Goal: Use online tool/utility: Utilize a website feature to perform a specific function

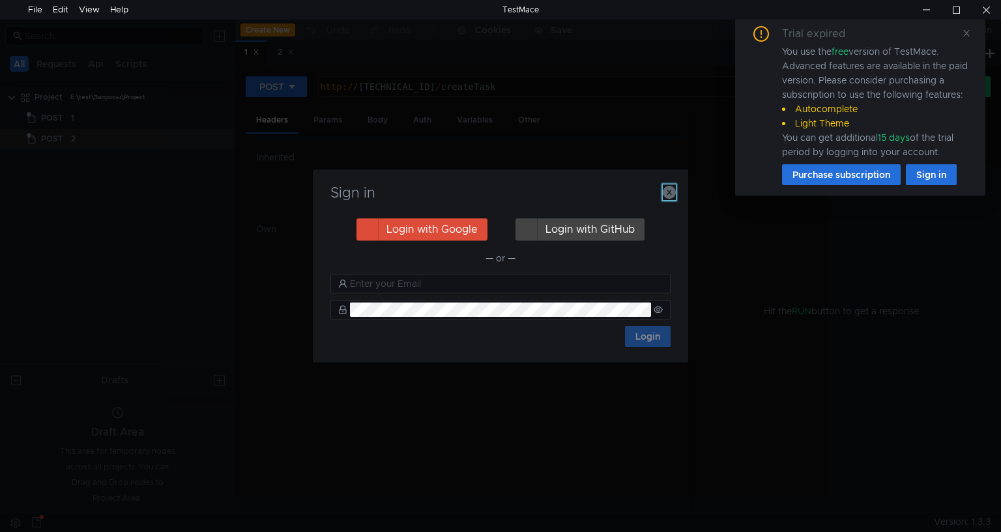
click at [669, 194] on icon "button" at bounding box center [669, 192] width 13 height 13
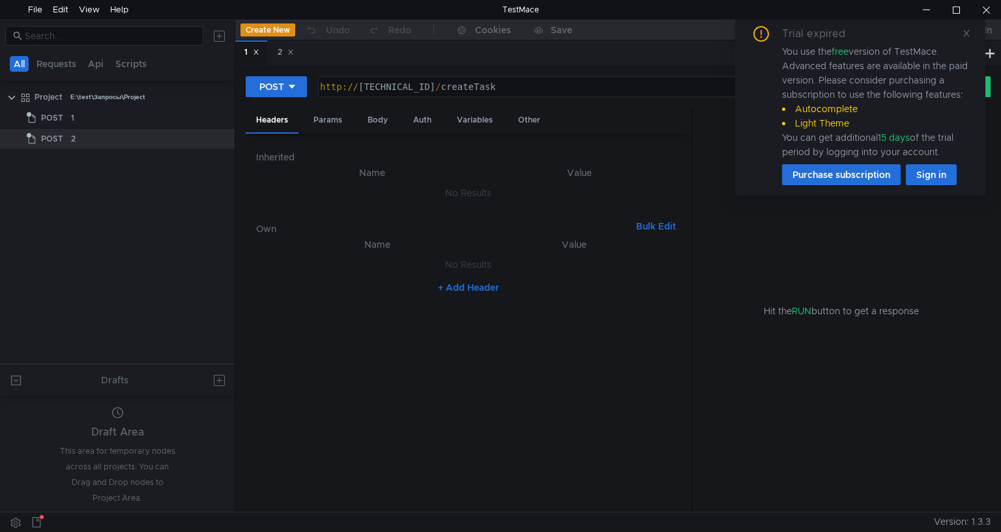
click at [275, 26] on button "Create New" at bounding box center [267, 29] width 55 height 13
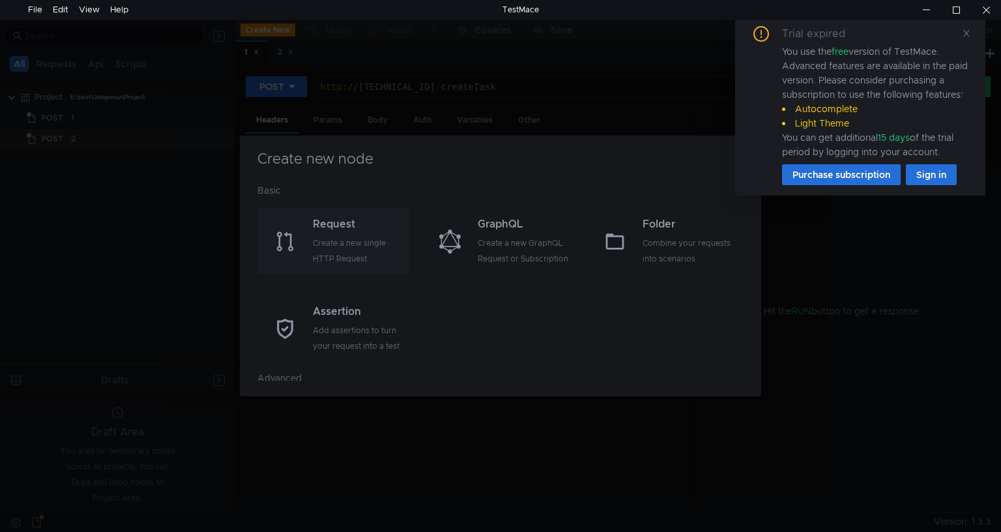
click at [352, 228] on div "Request" at bounding box center [359, 224] width 93 height 16
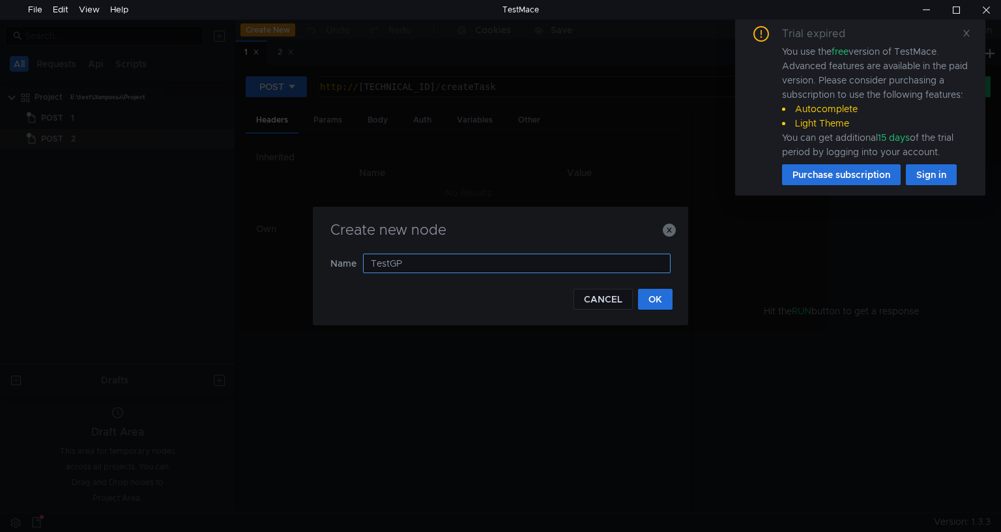
type input "TestGPT"
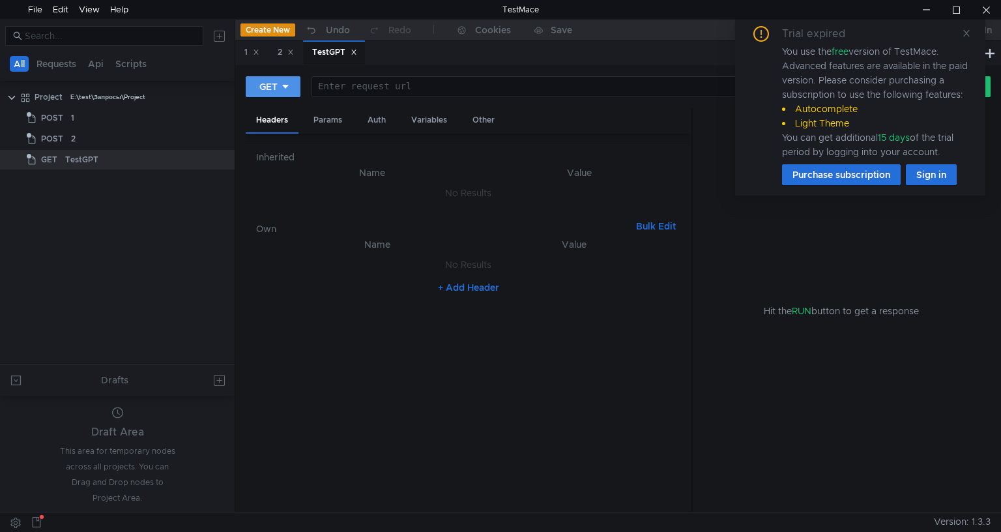
click at [285, 85] on icon at bounding box center [285, 87] width 7 height 4
click at [269, 133] on li "POST" at bounding box center [274, 134] width 57 height 21
click at [330, 120] on div "Params" at bounding box center [328, 120] width 50 height 24
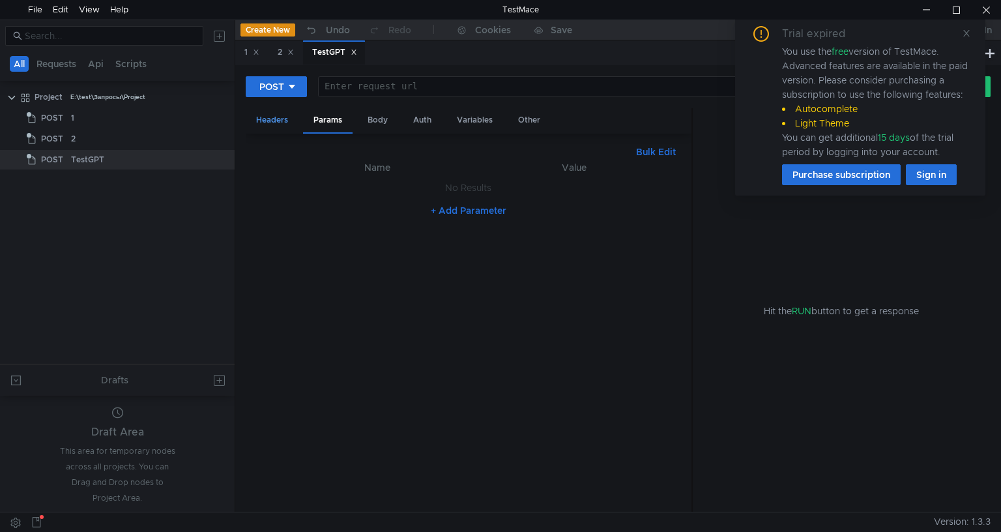
click at [272, 123] on div "Headers" at bounding box center [272, 120] width 53 height 24
click at [387, 123] on div "Body" at bounding box center [377, 120] width 41 height 24
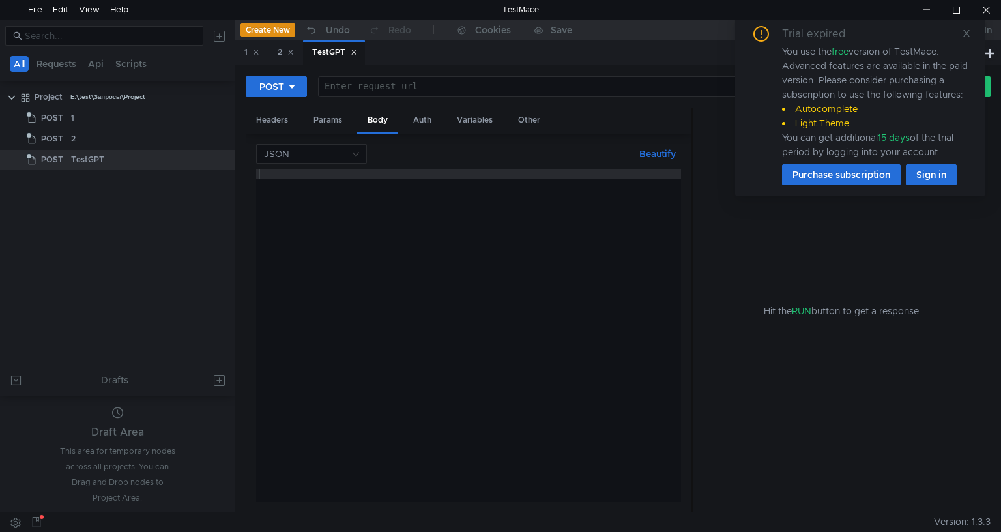
click at [362, 91] on div at bounding box center [607, 96] width 581 height 31
paste textarea "[URL][DOMAIN_NAME]"
type textarea "[URL][DOMAIN_NAME]"
click at [307, 188] on div at bounding box center [468, 345] width 425 height 353
paste textarea "}"
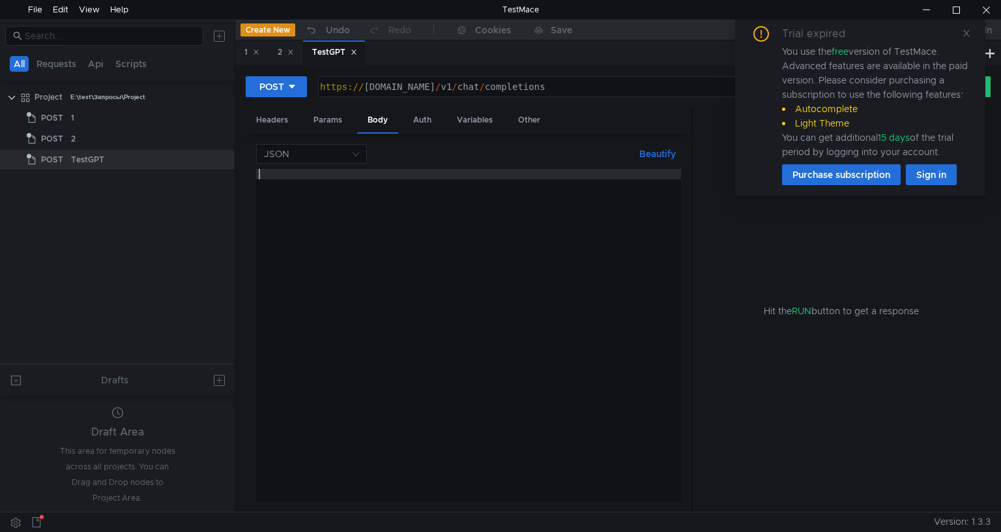
type textarea "}"
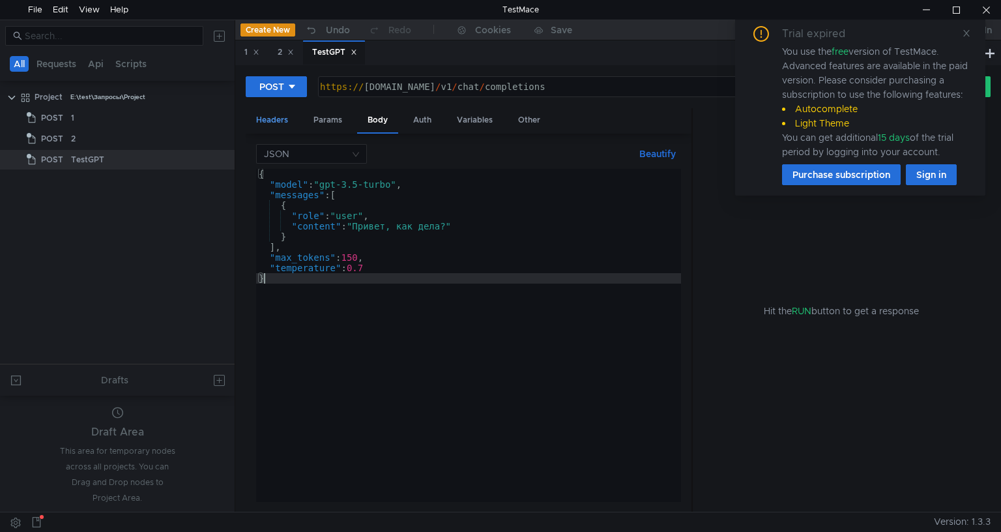
click at [272, 115] on div "Headers" at bounding box center [272, 120] width 53 height 24
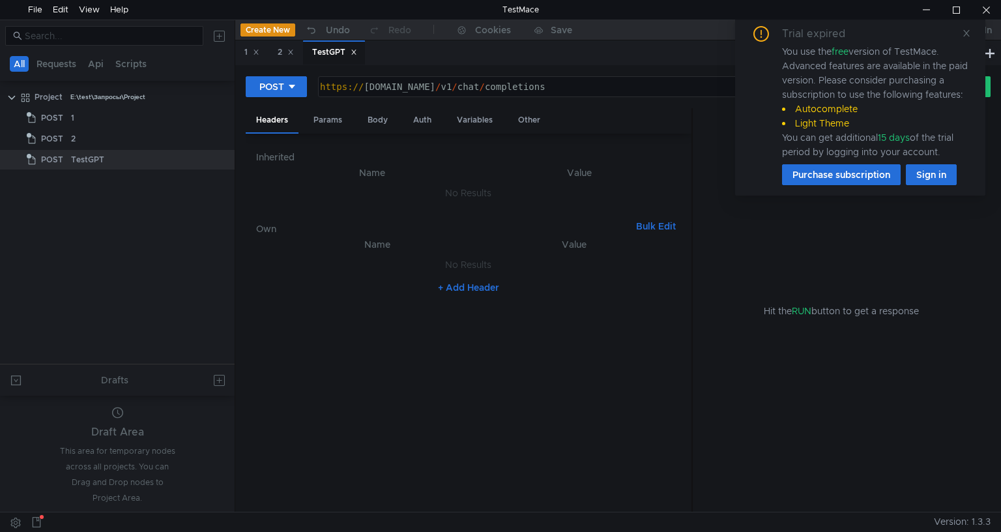
click at [371, 172] on th "Name" at bounding box center [372, 173] width 211 height 16
click at [370, 245] on th "Name" at bounding box center [377, 245] width 200 height 16
click at [291, 229] on h6 "Own" at bounding box center [443, 229] width 375 height 16
click at [270, 227] on h6 "Own" at bounding box center [443, 229] width 375 height 16
click at [272, 154] on h6 "Inherited" at bounding box center [468, 157] width 425 height 16
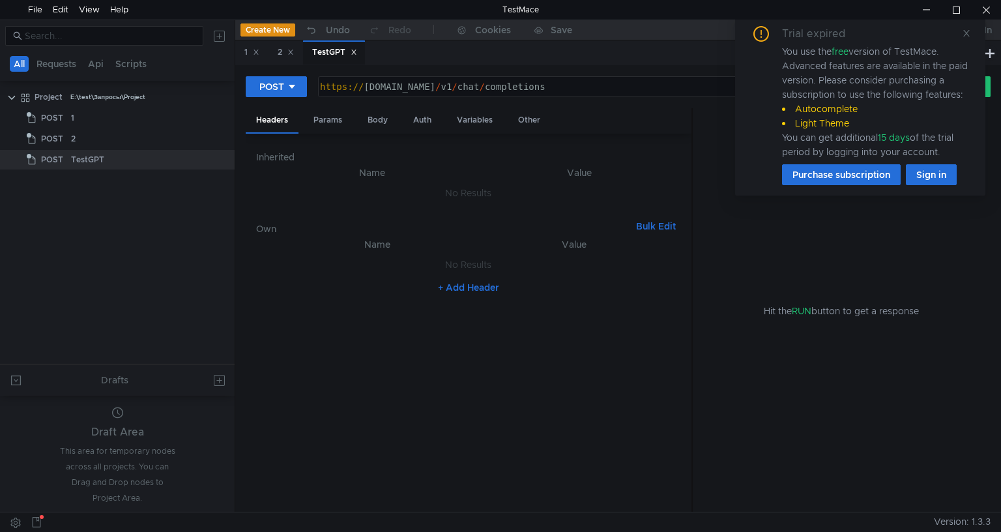
click at [439, 288] on button "+ Add Header" at bounding box center [469, 288] width 72 height 16
click at [379, 269] on div at bounding box center [384, 278] width 187 height 31
click at [354, 267] on div at bounding box center [384, 278] width 187 height 31
paste textarea "Content-Type"
type textarea "Content-Type"
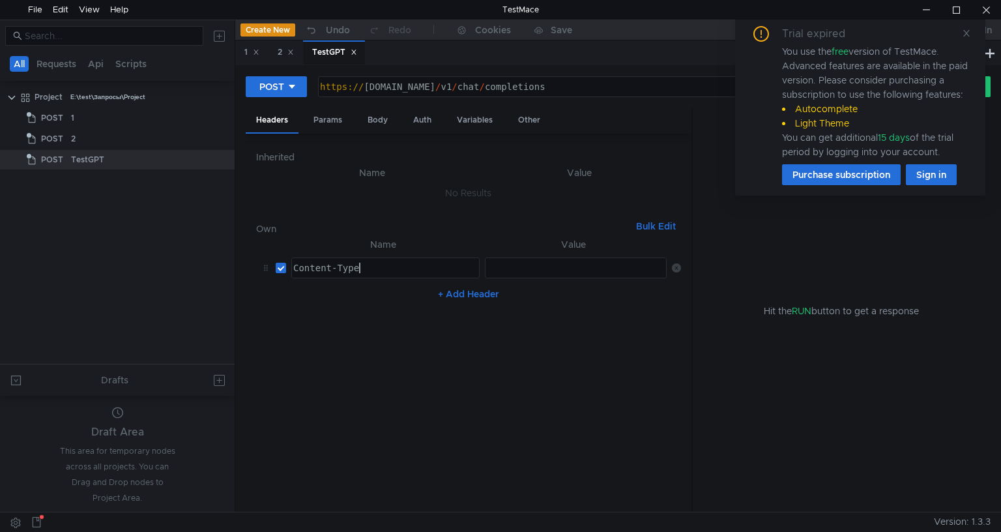
click at [533, 274] on div at bounding box center [574, 278] width 181 height 31
click at [519, 265] on div at bounding box center [574, 278] width 181 height 31
paste textarea "application/json"
type textarea "application/json"
click at [474, 293] on button "+ Add Header" at bounding box center [469, 294] width 72 height 16
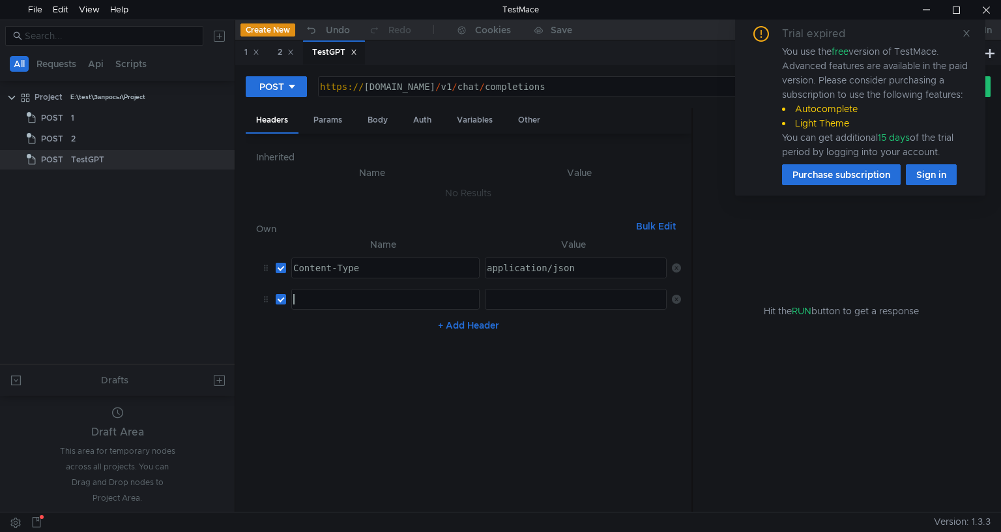
click at [313, 302] on div at bounding box center [384, 309] width 187 height 31
paste textarea "Authorization"
type textarea "Authorization"
click at [502, 296] on div at bounding box center [574, 309] width 181 height 31
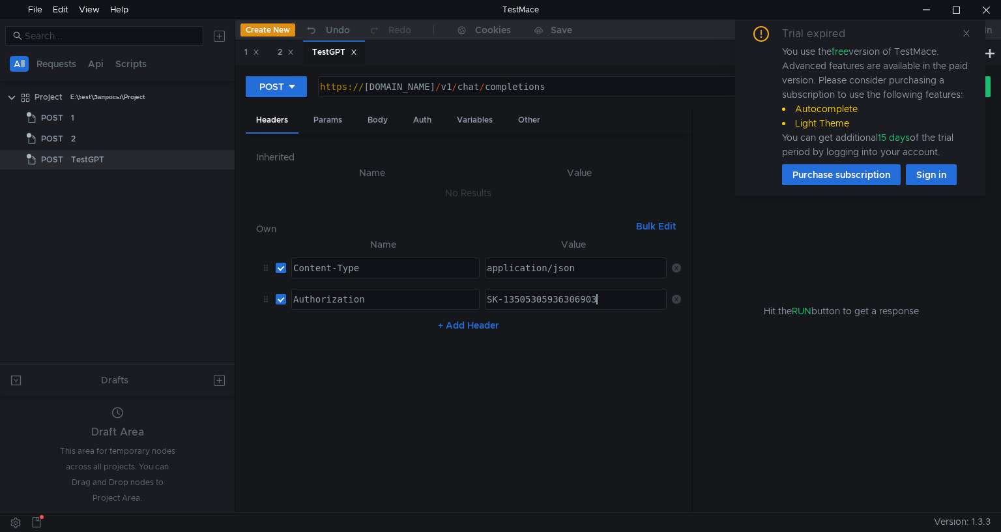
type textarea "SK-13505305936306903"
click at [378, 385] on nz-table "Name Value Content-Type Content-Type הההההההההההההההההההההההההההההההההההההההההה…" at bounding box center [468, 369] width 425 height 265
click at [968, 33] on icon at bounding box center [966, 33] width 9 height 9
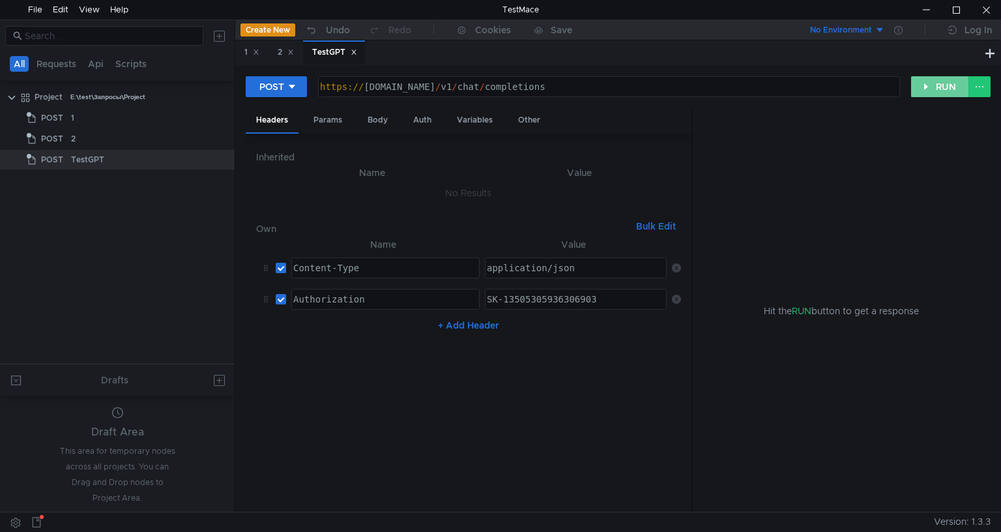
click at [930, 85] on button "RUN" at bounding box center [940, 86] width 58 height 21
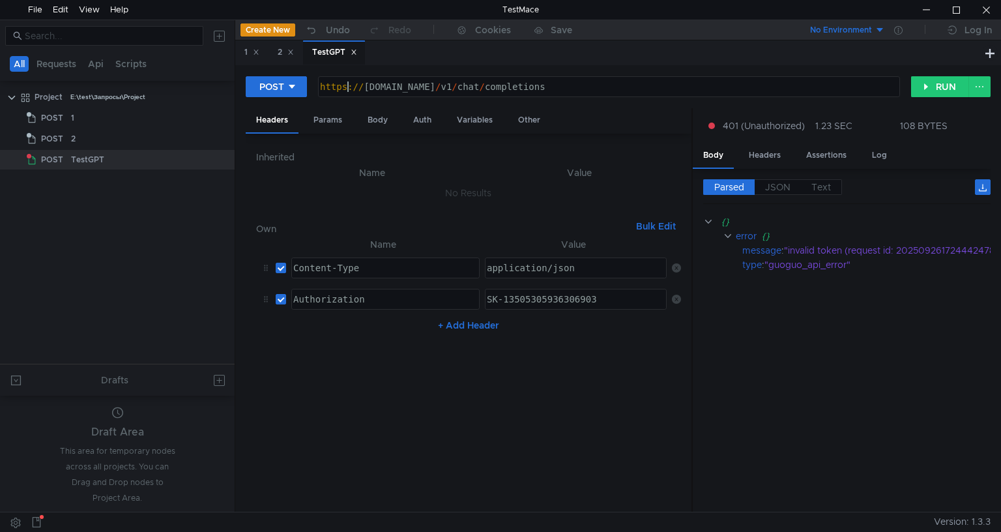
click at [350, 86] on div "https:// api.aiguoguo199.com / v1 / chat / completions" at bounding box center [607, 96] width 581 height 31
type textarea "http://api.aiguoguo199.com/v1/chat/completions"
click at [939, 81] on button "RUN" at bounding box center [940, 86] width 58 height 21
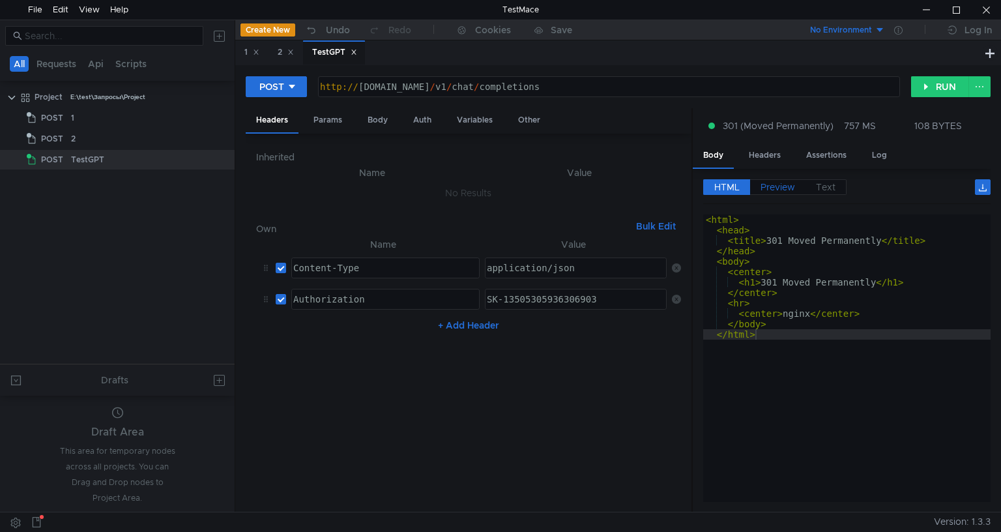
click at [779, 185] on span "Preview" at bounding box center [778, 187] width 35 height 12
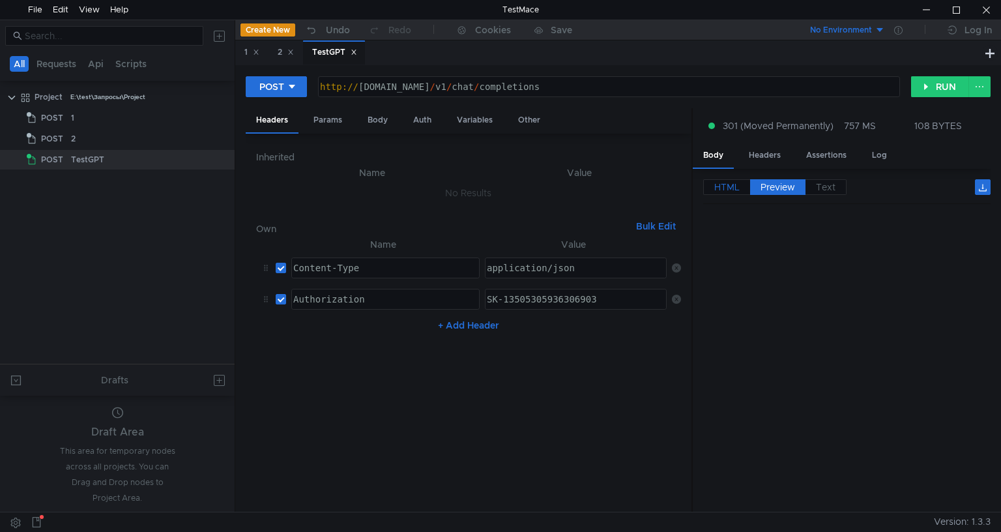
click at [725, 183] on span "HTML" at bounding box center [726, 187] width 25 height 12
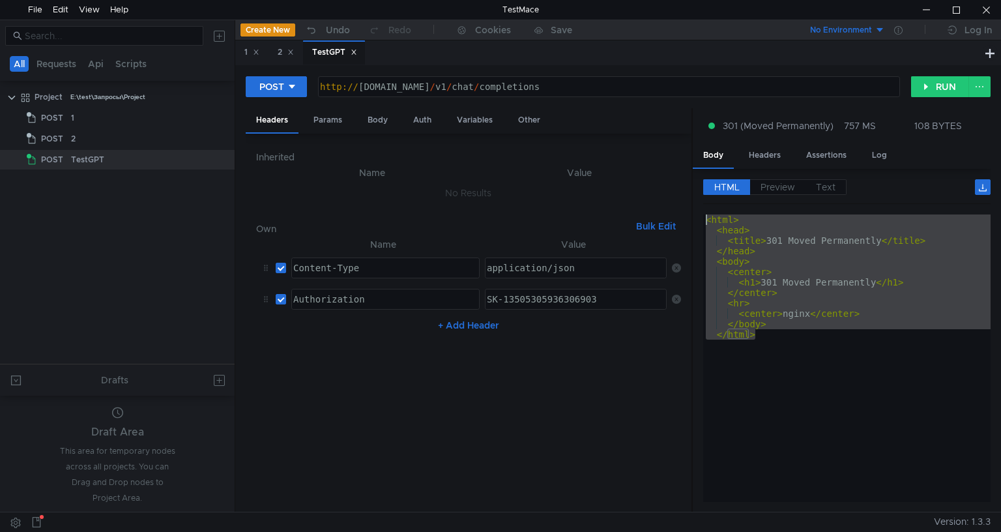
drag, startPoint x: 763, startPoint y: 336, endPoint x: 691, endPoint y: 216, distance: 139.7
click at [691, 216] on as-split "Headers Params Body Auth Variables Other Inherited Name Value No Results Own Bu…" at bounding box center [618, 310] width 745 height 405
click at [772, 332] on div "< html > < head > < title > 301 Moved Permanently </ title > </ head > < body >…" at bounding box center [846, 357] width 287 height 287
drag, startPoint x: 767, startPoint y: 334, endPoint x: 696, endPoint y: 214, distance: 139.4
click at [696, 214] on div "HTML Preview Text </html> 1 2 3 4 5 6 7 8 9 10 11 12 < html > < head > < title …" at bounding box center [842, 340] width 298 height 343
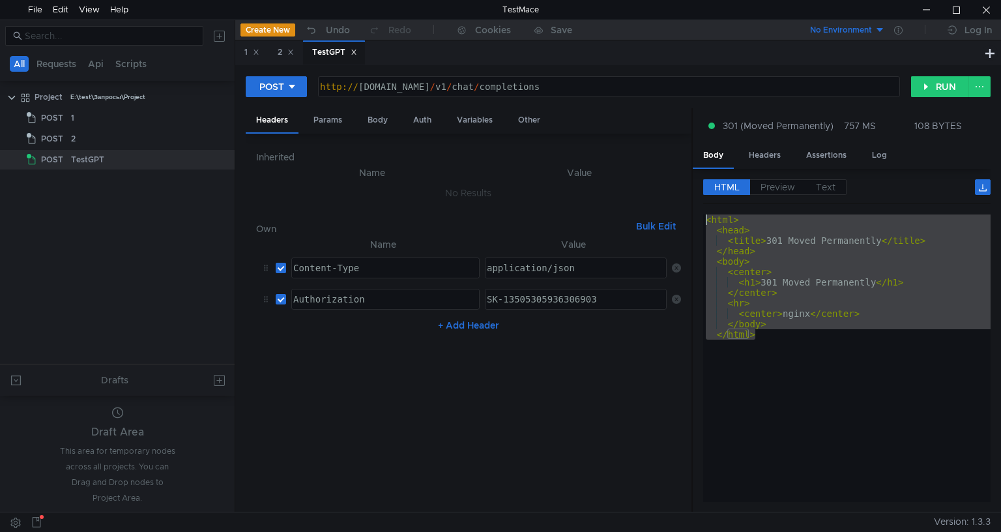
type textarea "<html> <head>"
click at [831, 185] on span "Text" at bounding box center [826, 187] width 20 height 12
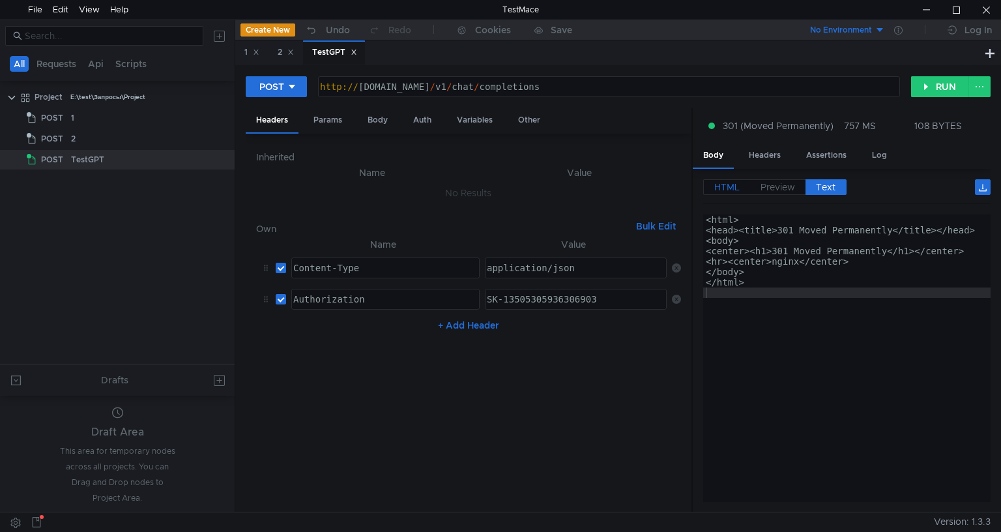
click at [729, 182] on span "HTML" at bounding box center [726, 187] width 25 height 12
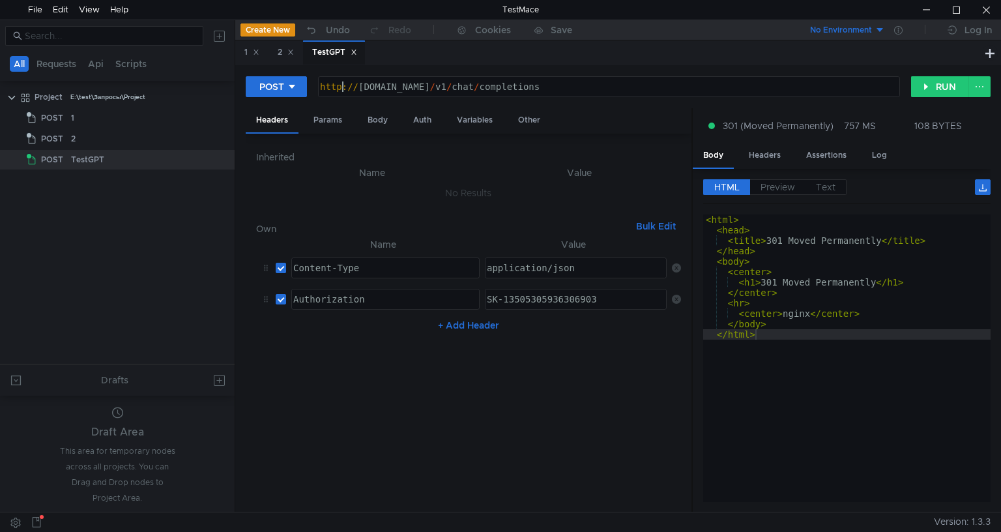
click at [342, 89] on div "http:// api.aiguoguo199.com / v1 / chat / completions" at bounding box center [607, 96] width 581 height 31
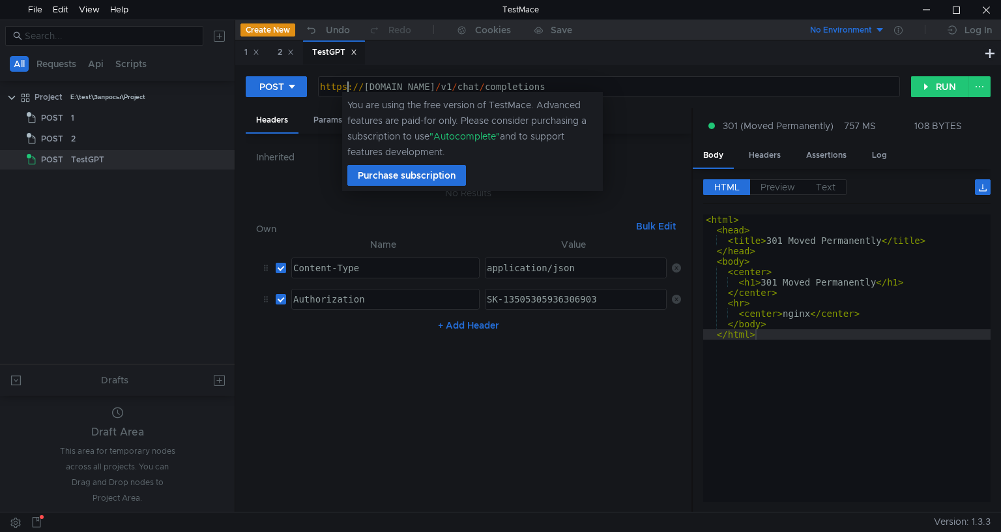
scroll to position [0, 1]
type textarea "[URL][DOMAIN_NAME]"
click at [285, 182] on td "No Results" at bounding box center [468, 193] width 425 height 25
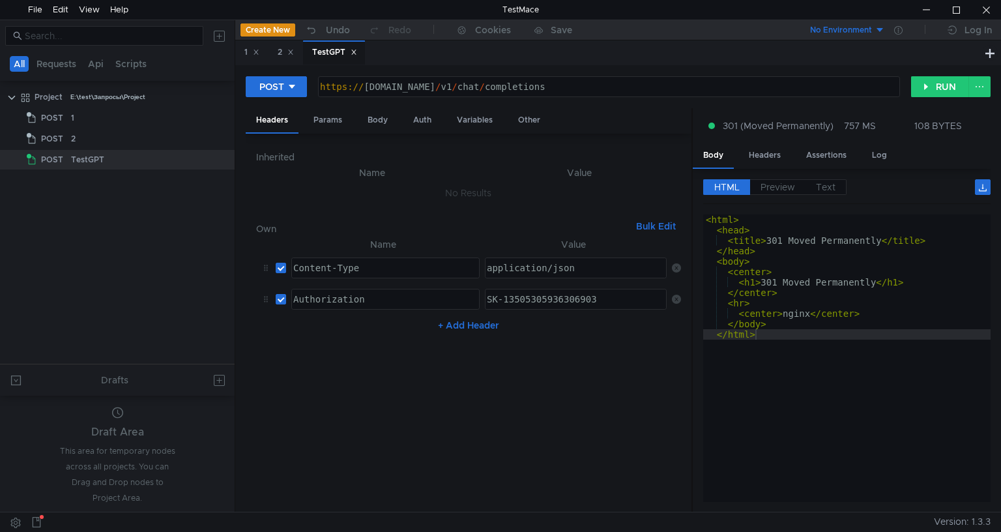
click at [598, 93] on div "https:// api.aiguoguo199.com / v1 / chat / completions" at bounding box center [607, 96] width 581 height 31
drag, startPoint x: 594, startPoint y: 80, endPoint x: 308, endPoint y: 92, distance: 286.4
click at [308, 92] on div "POST https://api.aiguoguo199.com/v1/chat/completions https:// api.aiguoguo199.c…" at bounding box center [578, 87] width 665 height 22
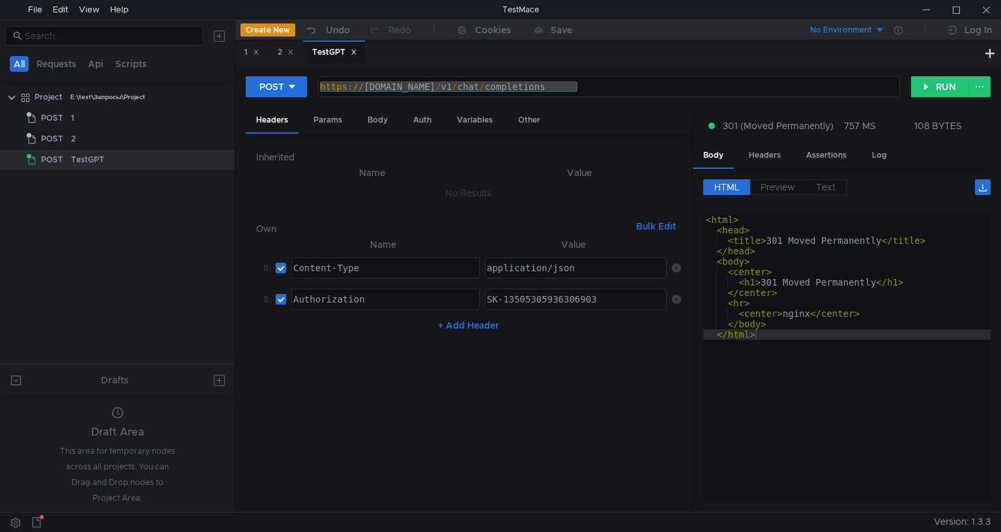
scroll to position [0, 7]
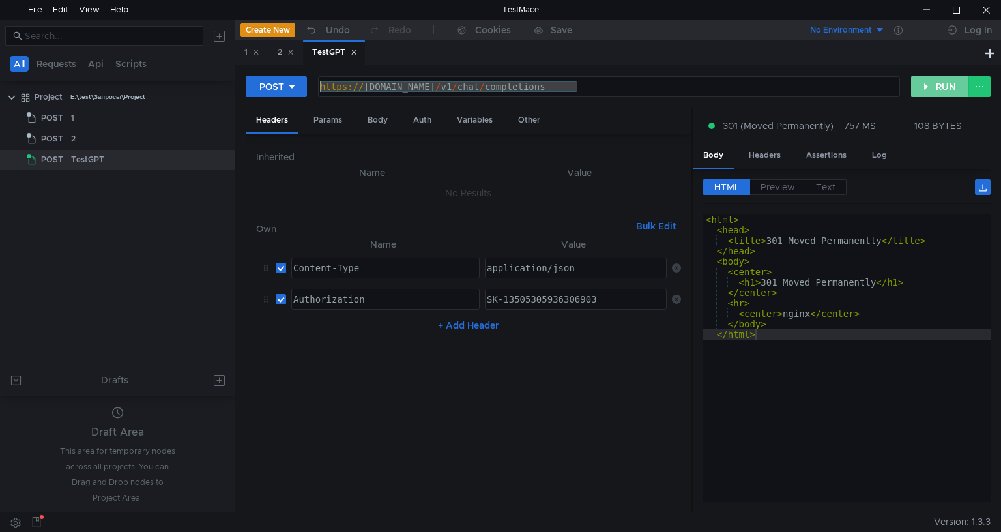
click at [945, 86] on button "RUN" at bounding box center [940, 86] width 58 height 21
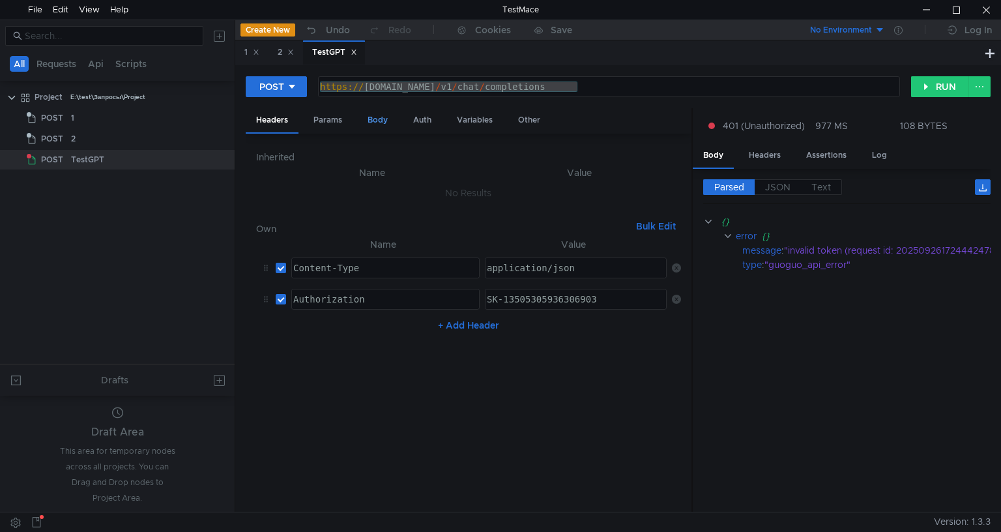
click at [382, 119] on div "Body" at bounding box center [377, 120] width 41 height 24
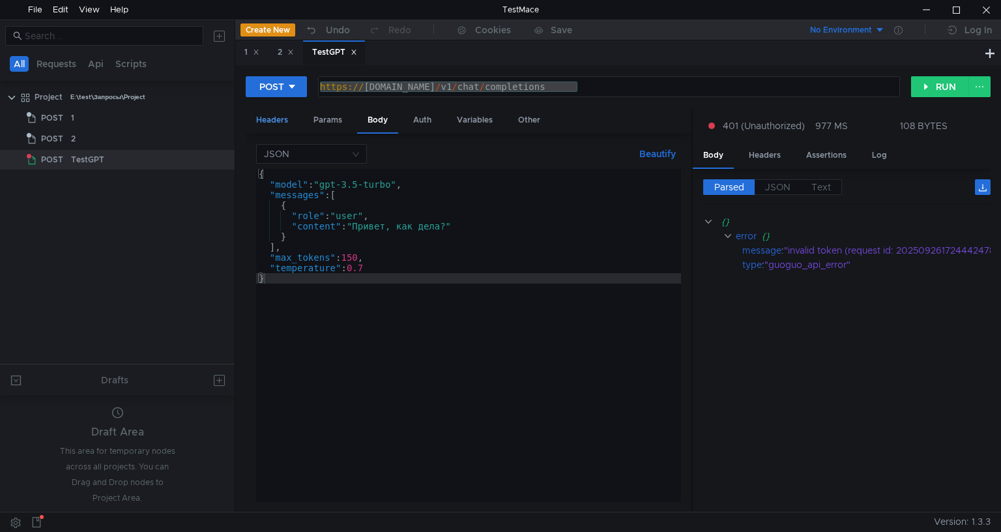
click at [280, 115] on div "Headers" at bounding box center [272, 120] width 53 height 24
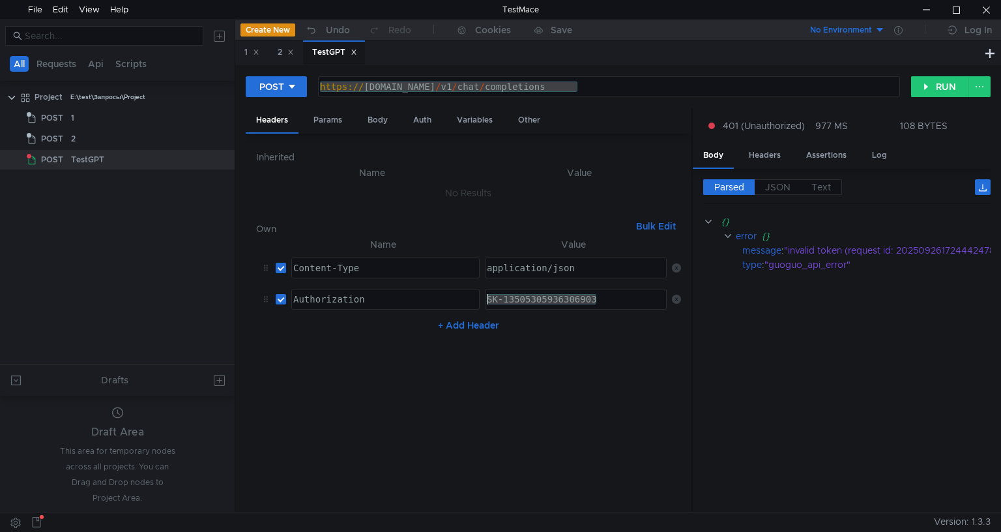
drag, startPoint x: 605, startPoint y: 295, endPoint x: 467, endPoint y: 282, distance: 138.8
click at [467, 284] on tr "Authorization Authorization ההההההההההההההההההההההההההההההההההההההההההההההההההה…" at bounding box center [468, 299] width 425 height 31
paste textarea "sk-KKixZxoWzpcI2AhE96F7E904A132450a86C84c34238b0c21"
type textarea "sk-KKixZxoWzpcI2AhE96F7E904A132450a86C84c34238b0c21"
click at [932, 89] on button "RUN" at bounding box center [940, 86] width 58 height 21
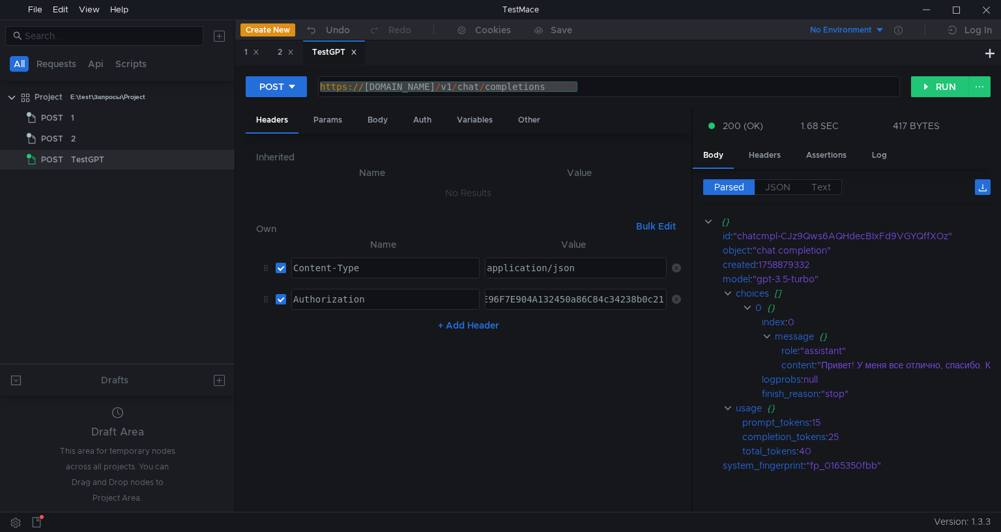
scroll to position [0, 1]
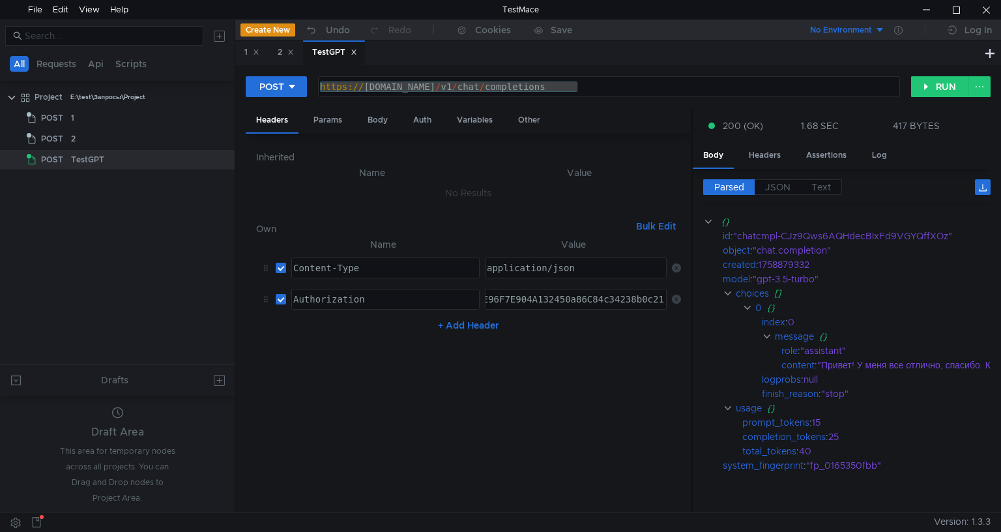
click at [551, 300] on div "sk-KKixZxoWzpcI2AhE96F7E904A132450a86C84c34238b0c21" at bounding box center [523, 309] width 284 height 31
click at [541, 385] on nz-table "Name Value Content-Type Content-Type הההההההההההההההההההההההההההההההההההההההההה…" at bounding box center [468, 369] width 425 height 265
click at [926, 5] on div at bounding box center [926, 10] width 30 height 20
